Goal: Information Seeking & Learning: Find specific fact

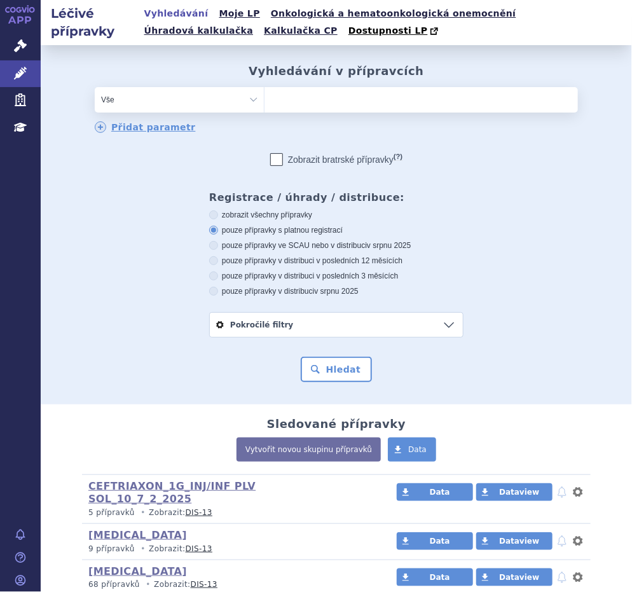
click at [316, 103] on ul at bounding box center [420, 97] width 313 height 20
click at [264, 103] on select at bounding box center [264, 98] width 1 height 25
paste input "VAXIGRIP"
type input "VAXIGRIP"
select select "VAXIGRIP"
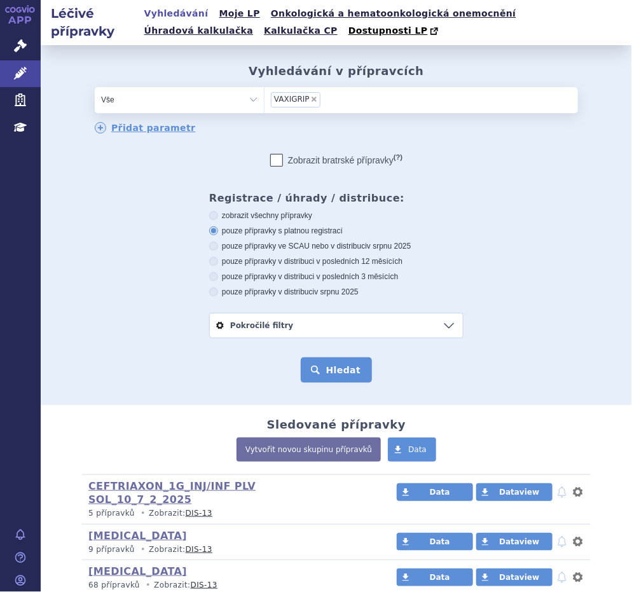
click at [315, 369] on button "Hledat" at bounding box center [337, 369] width 72 height 25
